Goal: Transaction & Acquisition: Purchase product/service

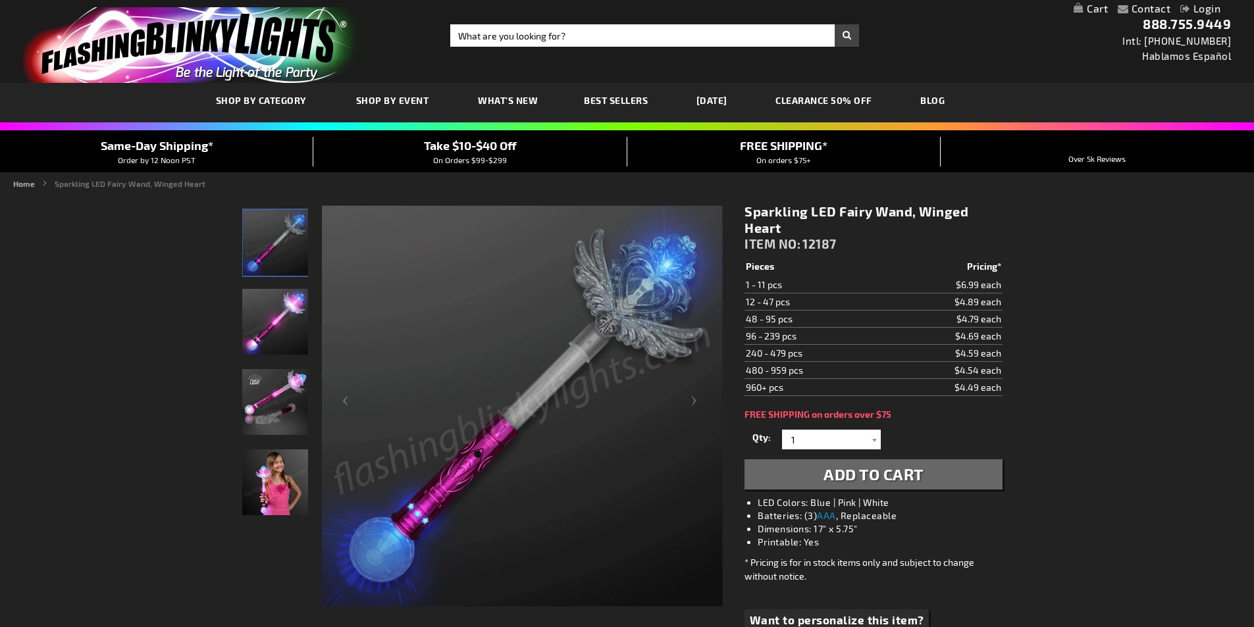
click at [600, 49] on div "Toggle Nav Search Search × Search 888.755.9449 Intl: 818-753-8303 Hablamos Espa…" at bounding box center [627, 41] width 1254 height 83
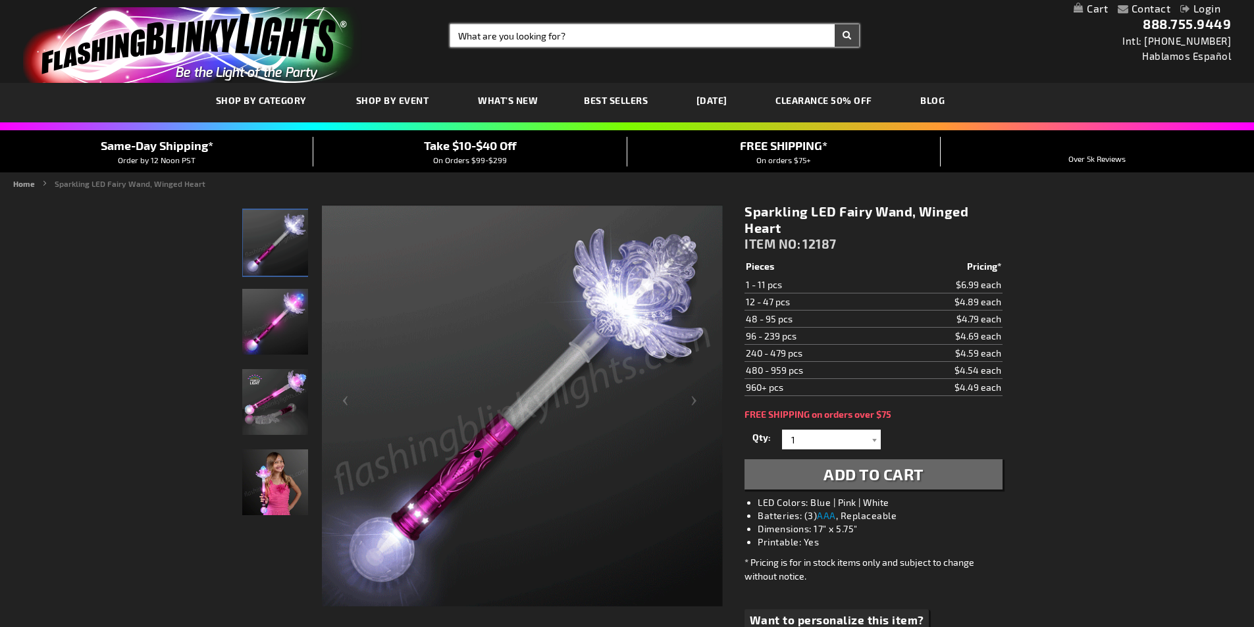
click at [598, 38] on input "Search" at bounding box center [654, 35] width 409 height 22
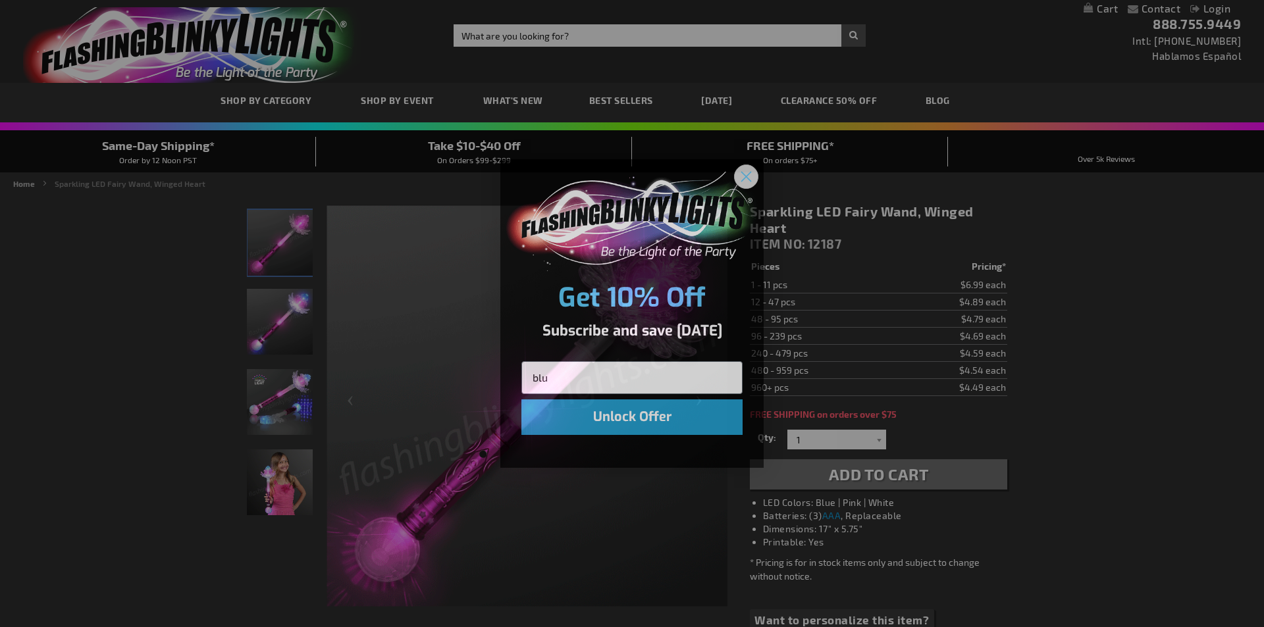
type input "blu"
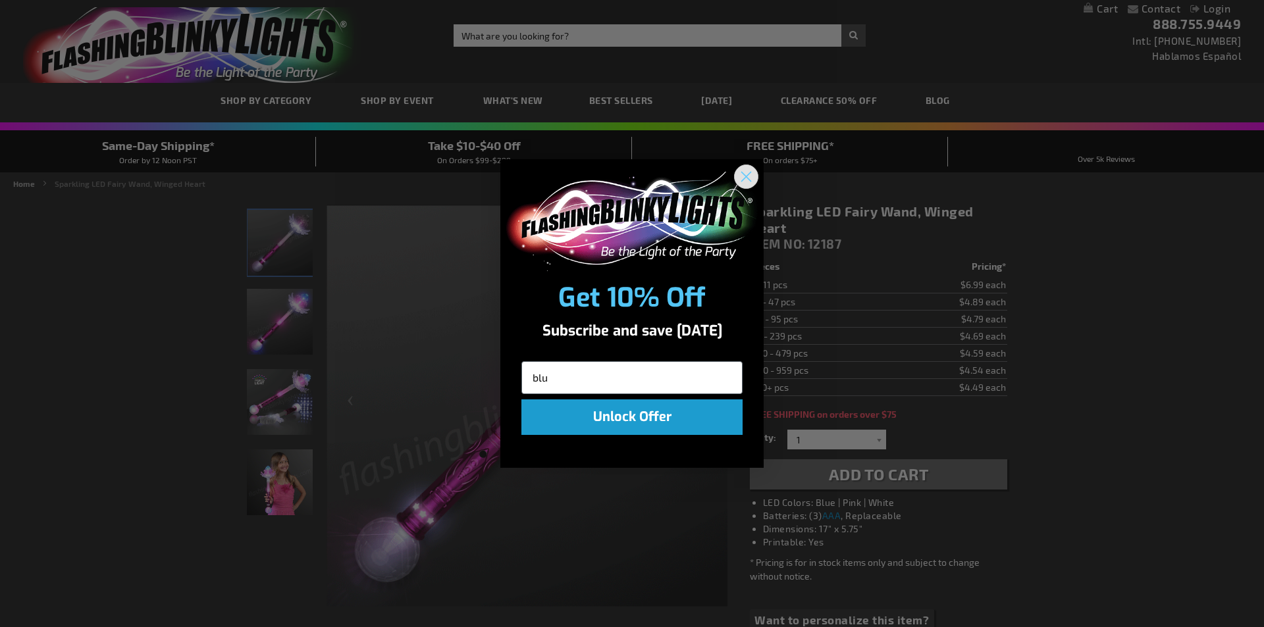
click at [745, 182] on circle "Close dialog" at bounding box center [746, 177] width 22 height 22
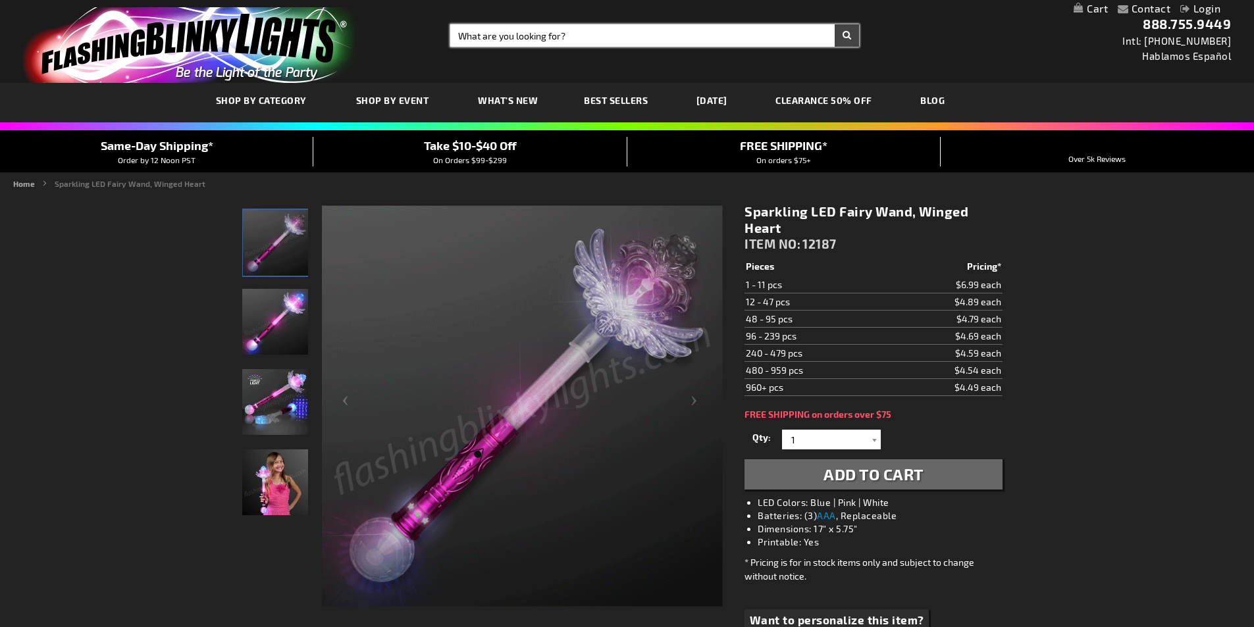
click at [483, 42] on input "Search" at bounding box center [654, 35] width 409 height 22
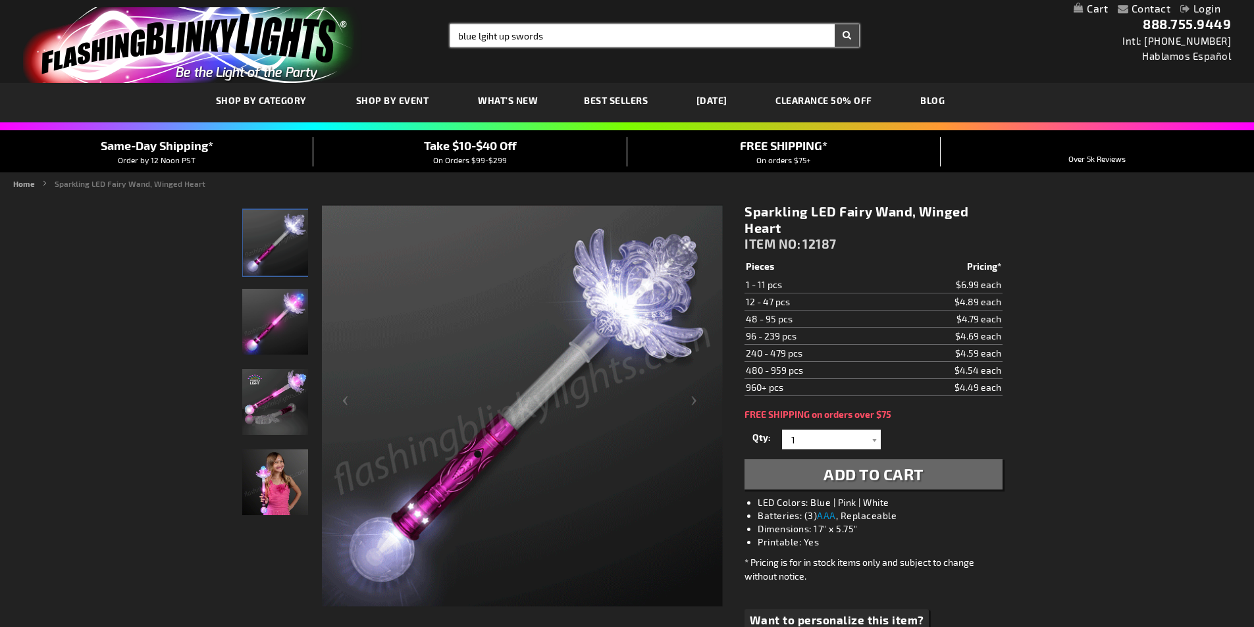
type input "blue lgiht up swords"
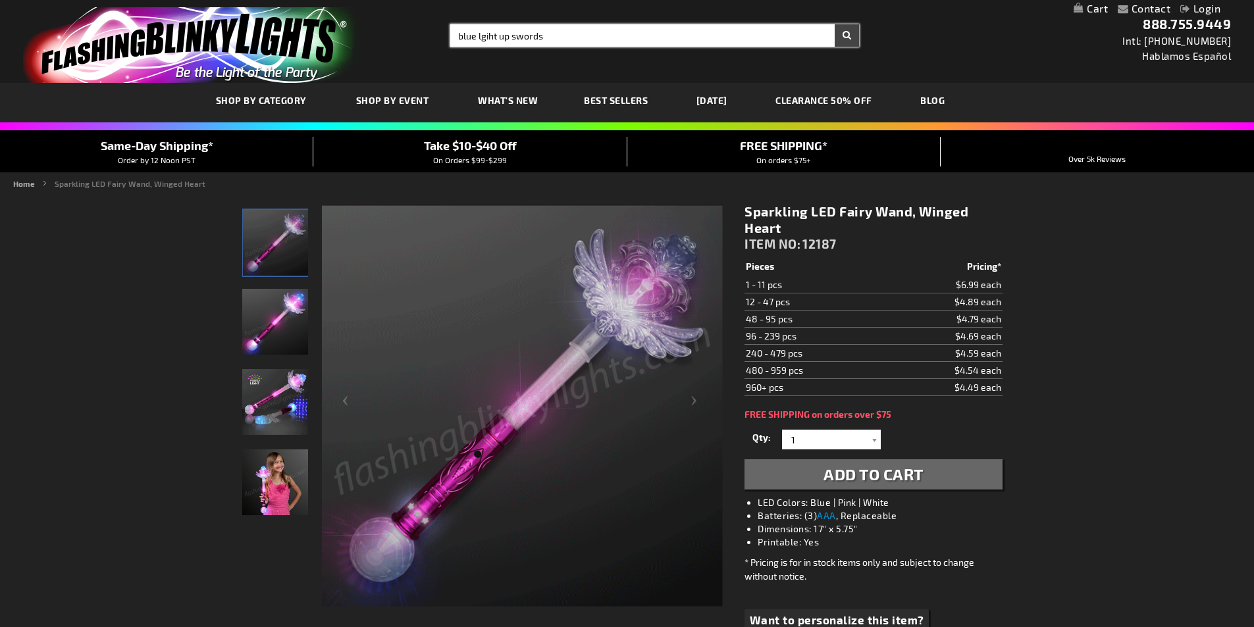
click at [835, 24] on button "Search" at bounding box center [847, 35] width 24 height 22
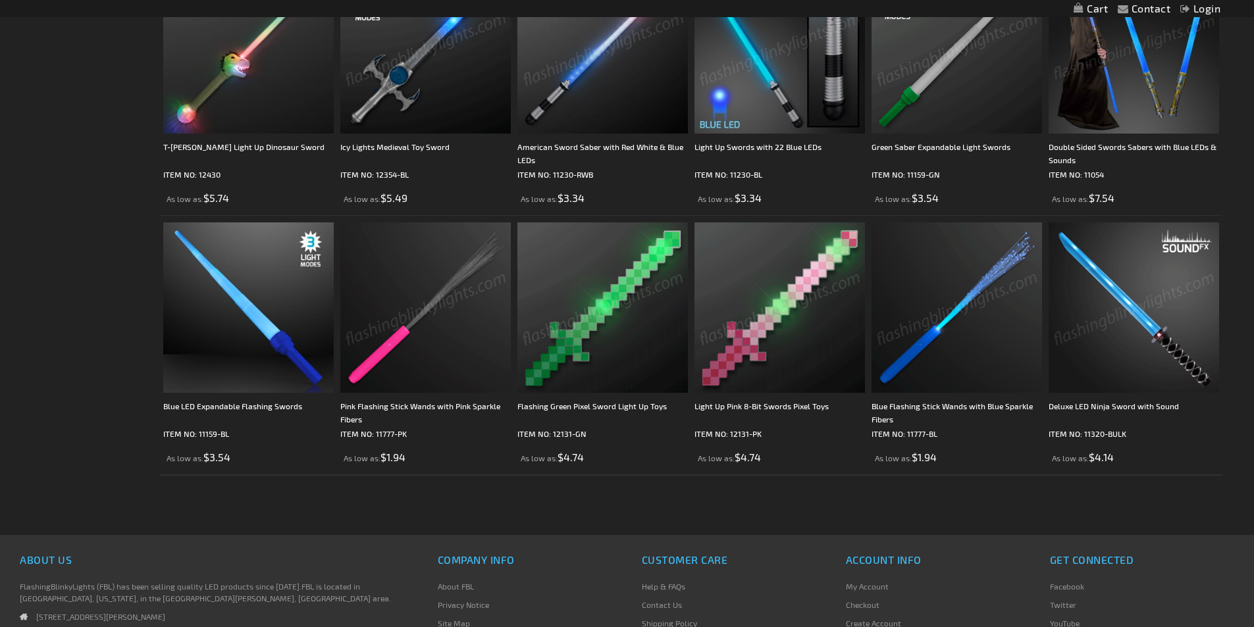
scroll to position [593, 0]
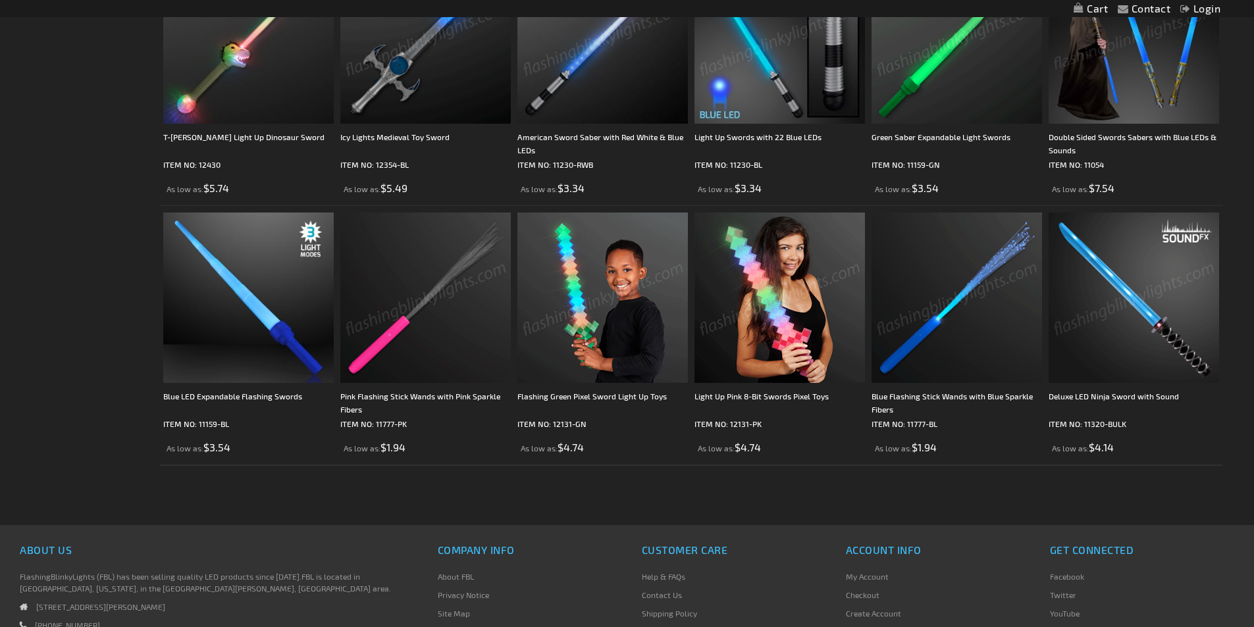
click at [1113, 329] on img at bounding box center [1134, 298] width 171 height 171
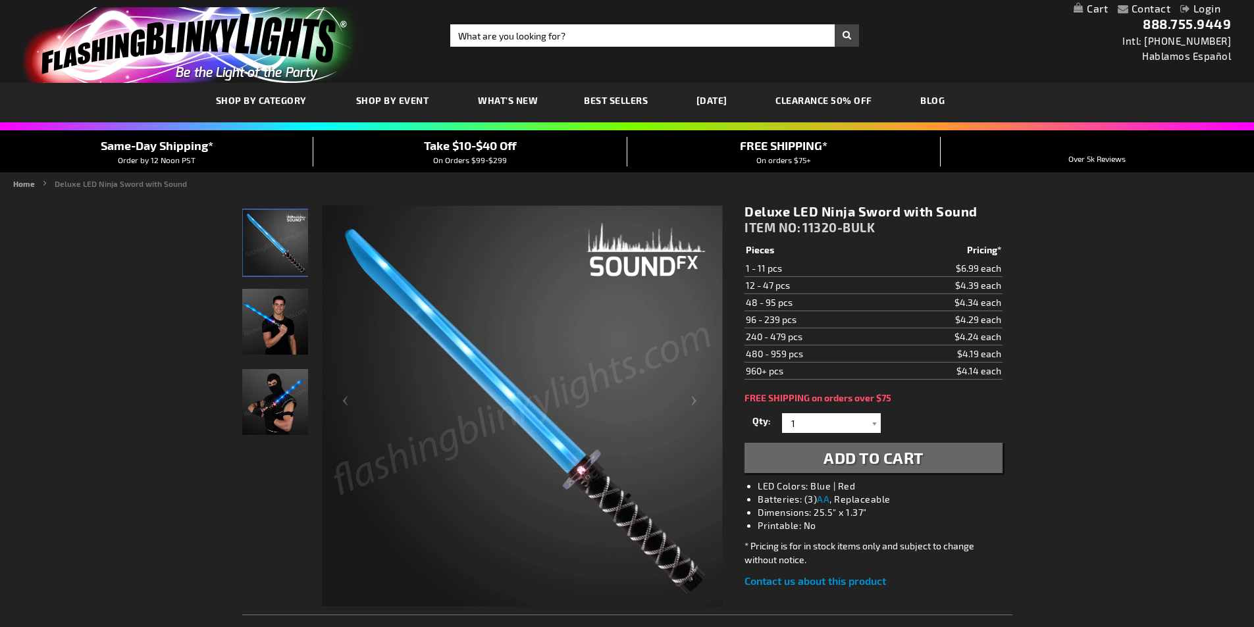
click at [275, 297] on img "Male displaying LED Light Up Sound Affect Toy Ninja Sword" at bounding box center [275, 322] width 66 height 66
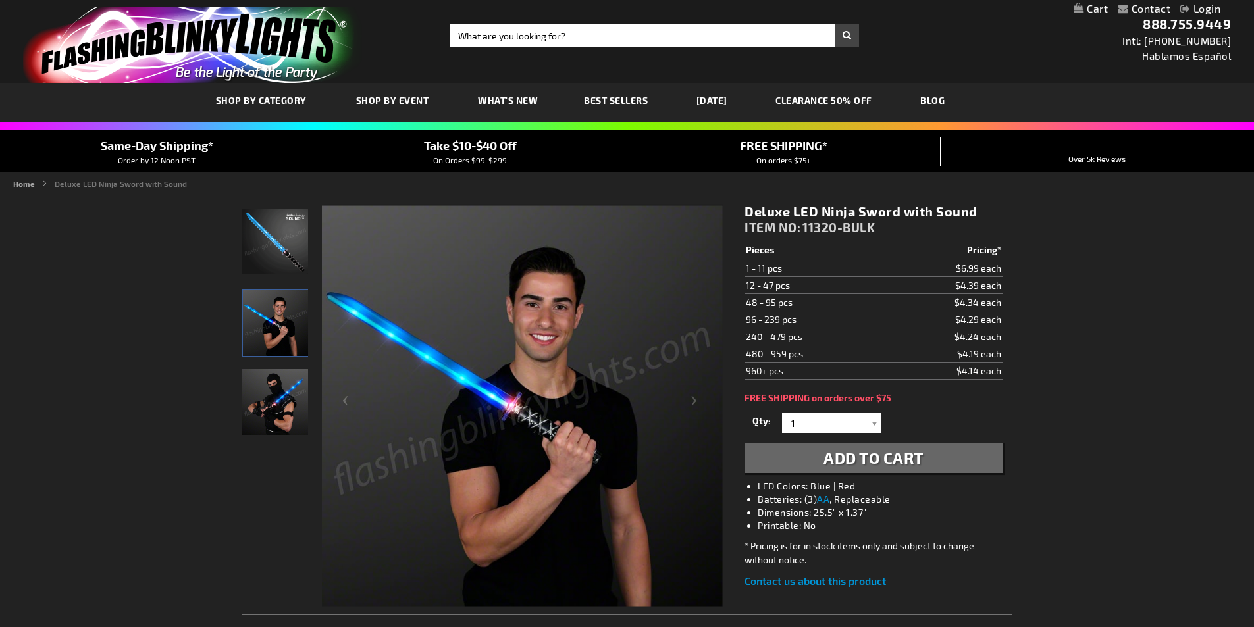
click at [279, 386] on img "Male model displaying LED Light Up Sound Affect Toy Ninja Sword" at bounding box center [275, 402] width 66 height 66
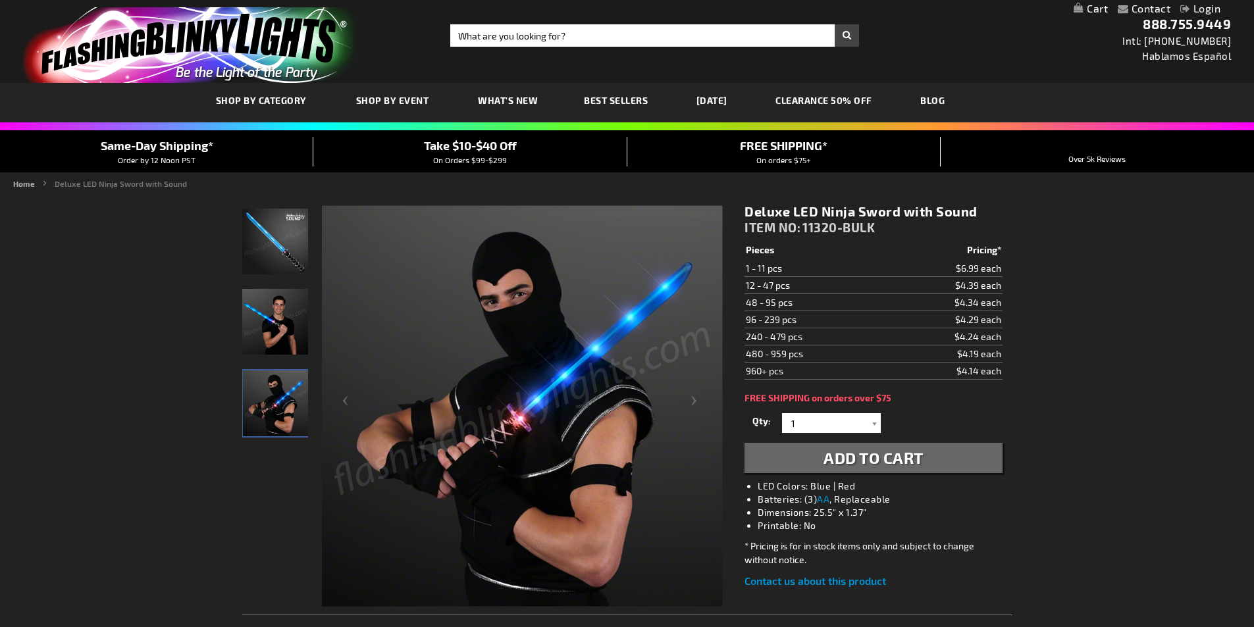
click at [274, 259] on img "LED Light Up Sound Affect Toy Ninja Sword" at bounding box center [275, 242] width 66 height 66
